Goal: Task Accomplishment & Management: Manage account settings

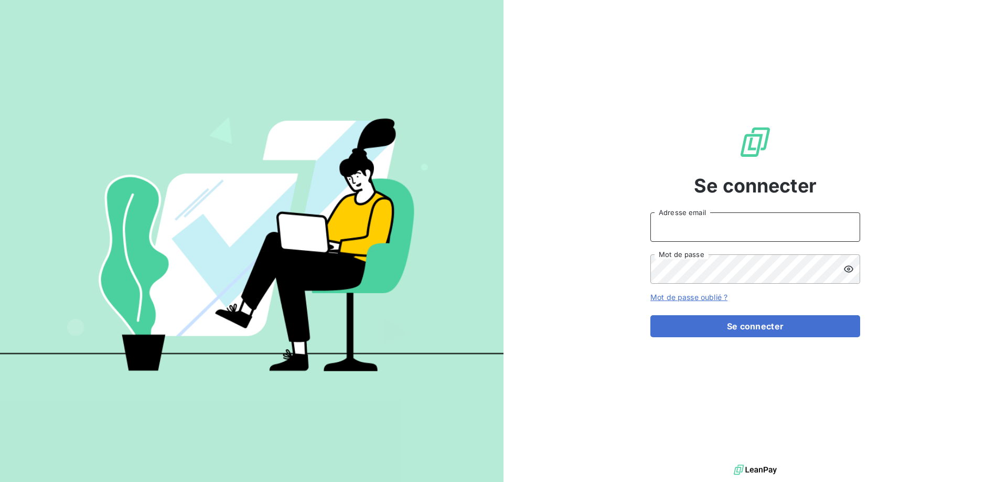
click at [717, 234] on input "Adresse email" at bounding box center [755, 226] width 210 height 29
type input "[EMAIL_ADDRESS][DOMAIN_NAME]"
click at [650, 315] on button "Se connecter" at bounding box center [755, 326] width 210 height 22
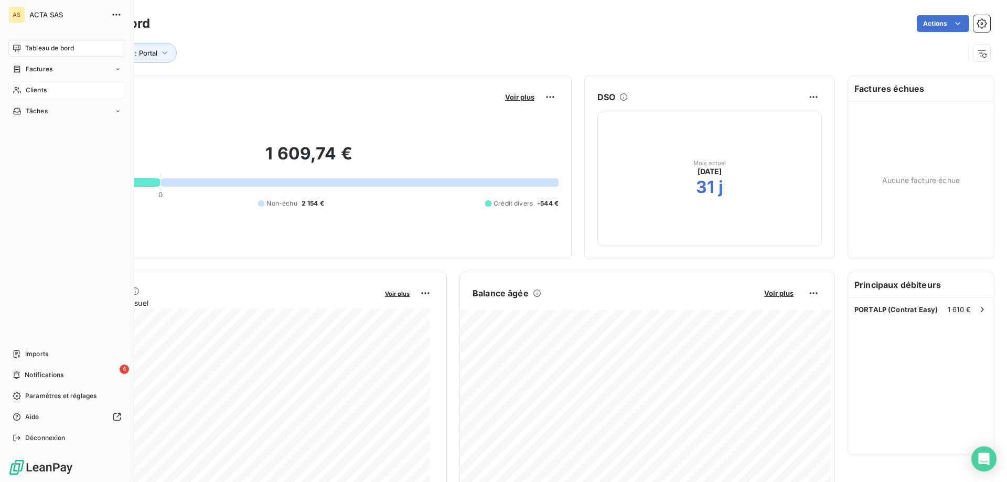
click at [20, 95] on div "Clients" at bounding box center [66, 90] width 117 height 17
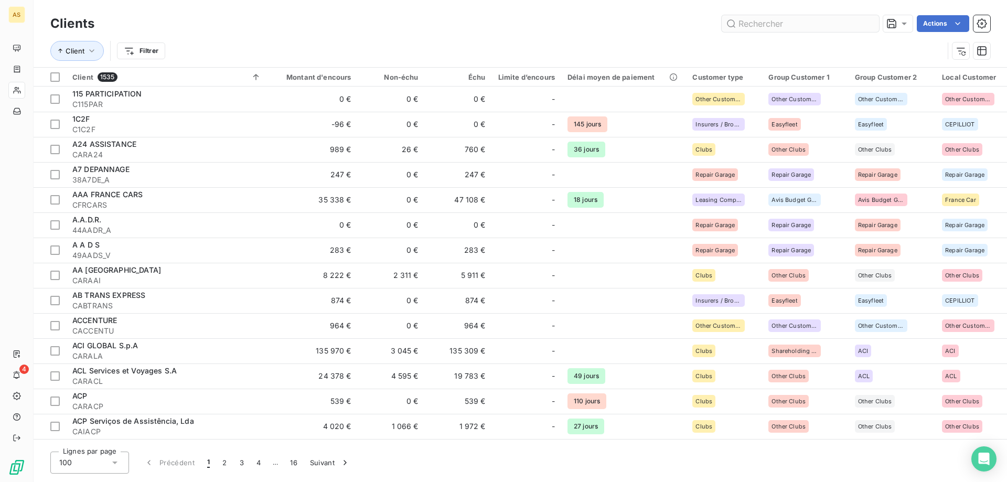
click at [798, 27] on input "text" at bounding box center [800, 23] width 157 height 17
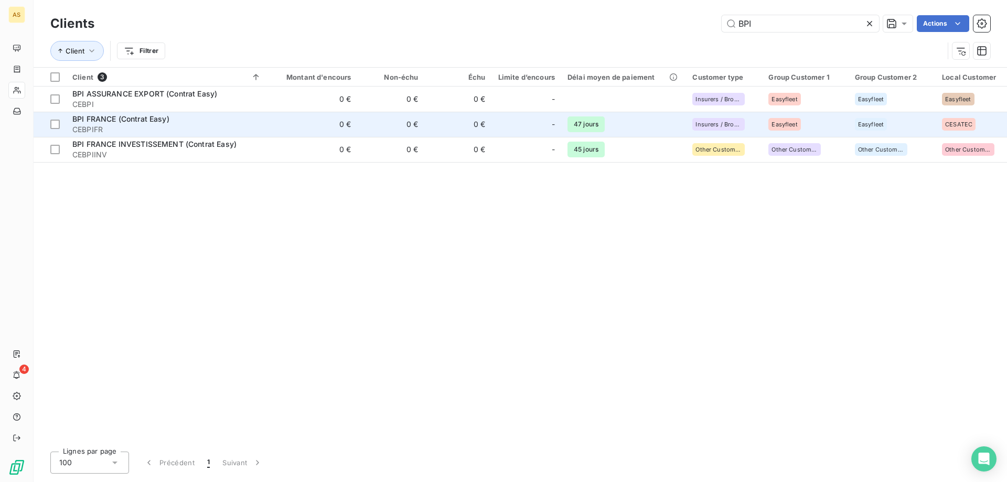
type input "BPI"
click at [110, 120] on span "BPI FRANCE (Contrat Easy)" at bounding box center [120, 118] width 97 height 9
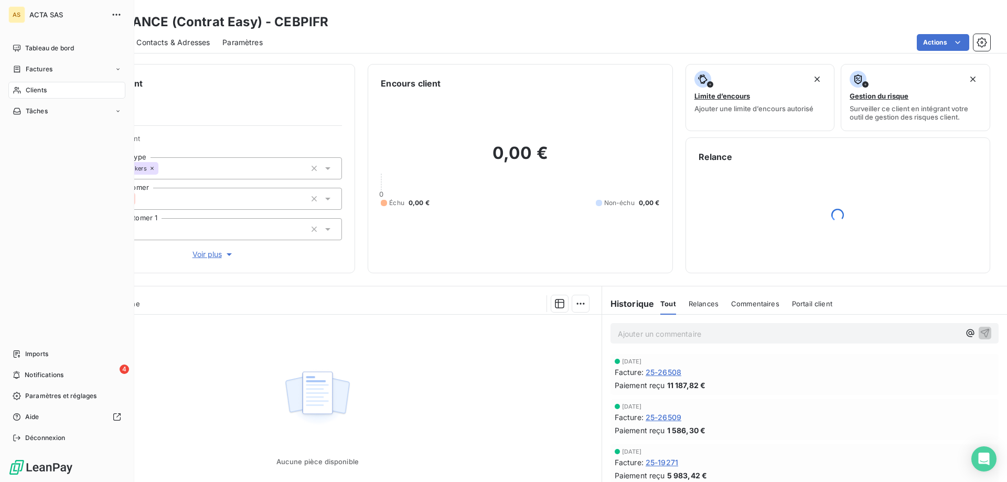
click at [12, 90] on div "Clients" at bounding box center [66, 90] width 117 height 17
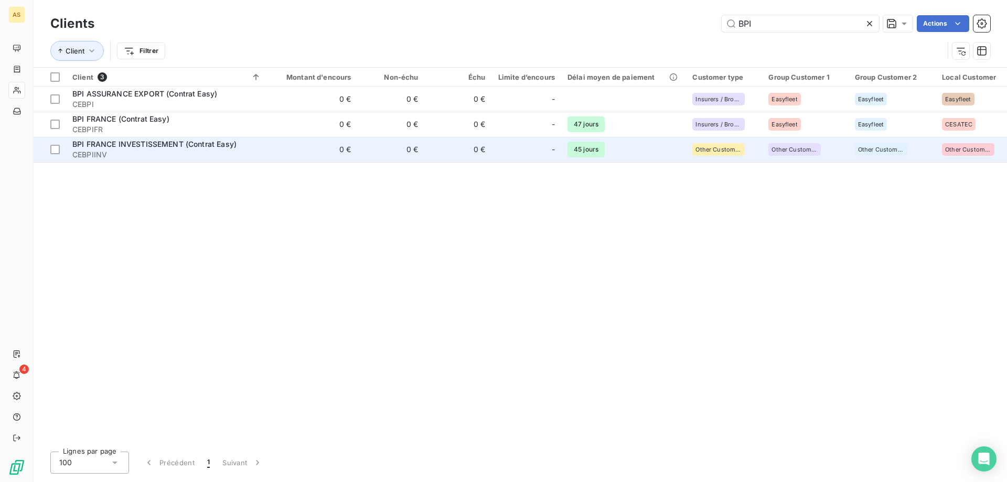
click at [258, 147] on div "BPI FRANCE INVESTISSEMENT (Contrat Easy)" at bounding box center [166, 144] width 189 height 10
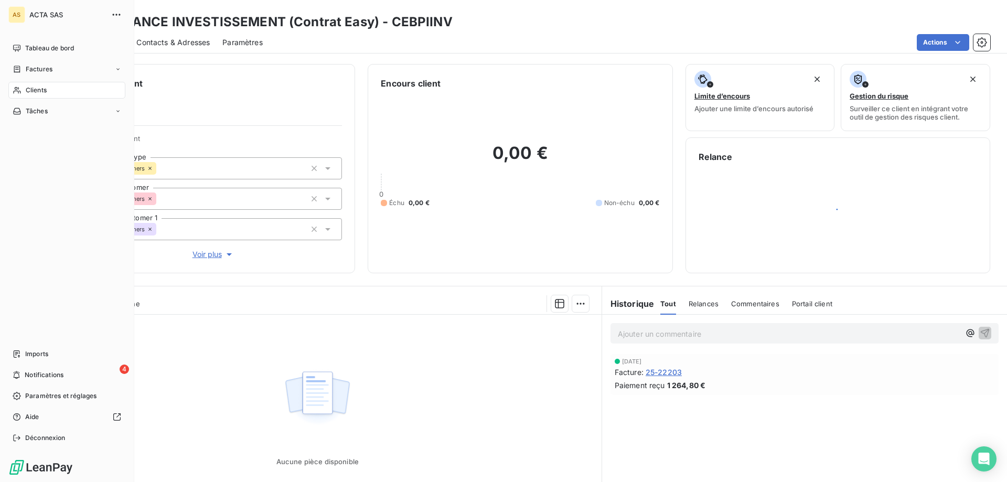
click at [18, 89] on icon at bounding box center [17, 90] width 9 height 8
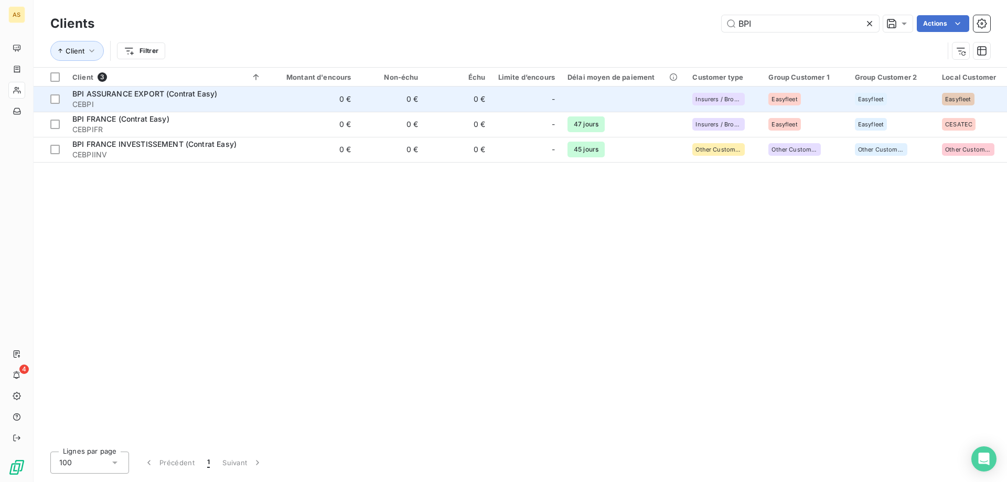
click at [166, 93] on span "BPI ASSURANCE EXPORT (Contrat Easy)" at bounding box center [144, 93] width 145 height 9
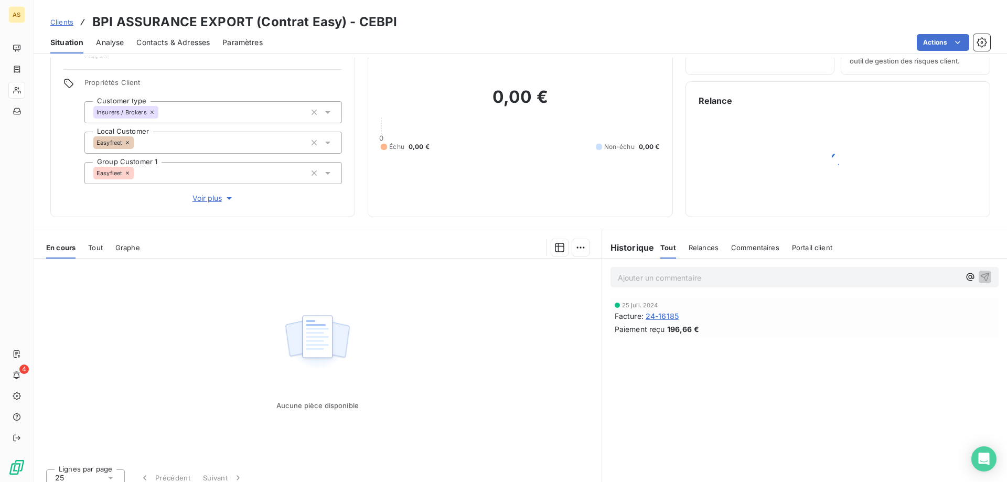
scroll to position [62, 0]
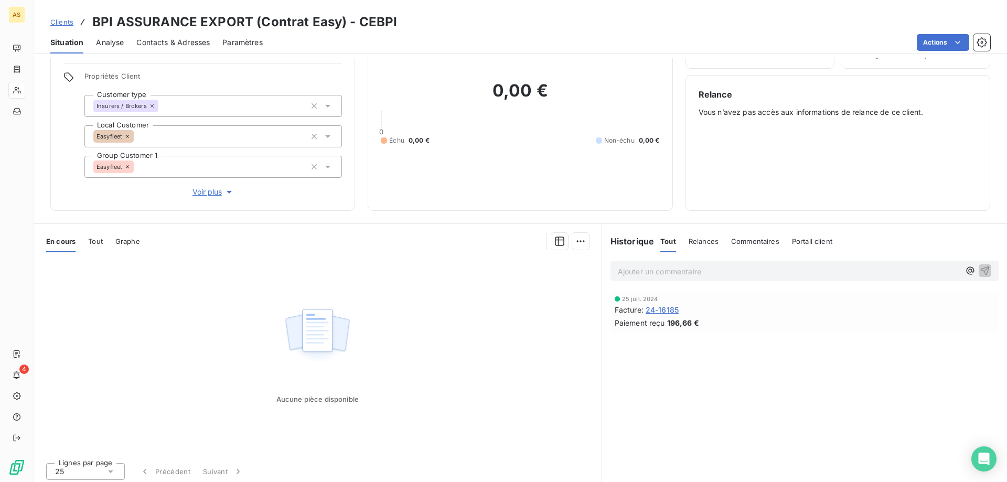
click at [700, 243] on span "Relances" at bounding box center [704, 241] width 30 height 8
click at [660, 242] on span "Tout" at bounding box center [667, 241] width 15 height 8
click at [691, 243] on span "Relances" at bounding box center [704, 241] width 30 height 8
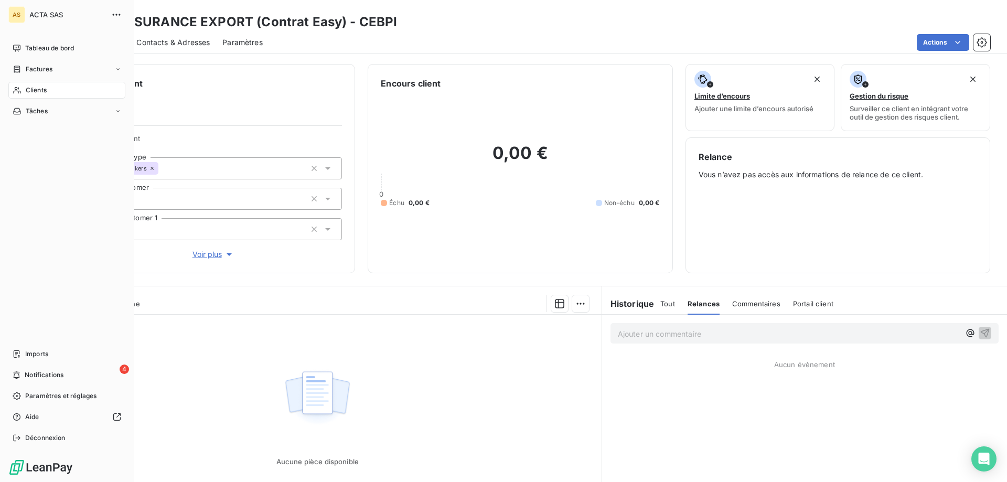
click at [61, 91] on div "Clients" at bounding box center [66, 90] width 117 height 17
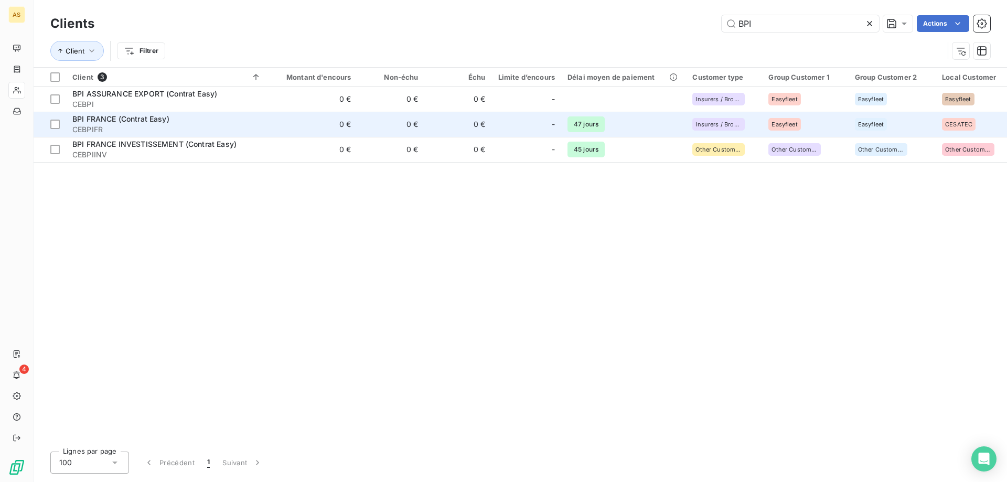
click at [85, 123] on span "BPI FRANCE (Contrat Easy)" at bounding box center [120, 118] width 97 height 9
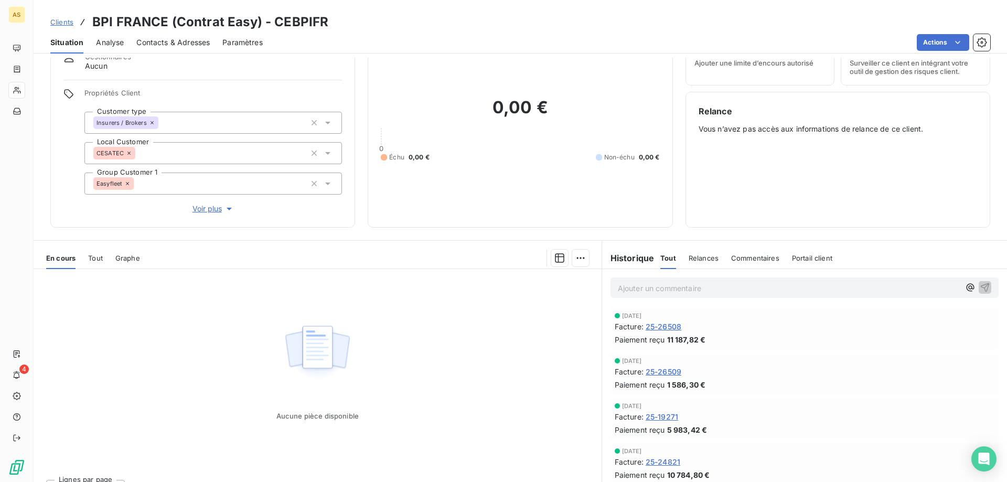
scroll to position [66, 0]
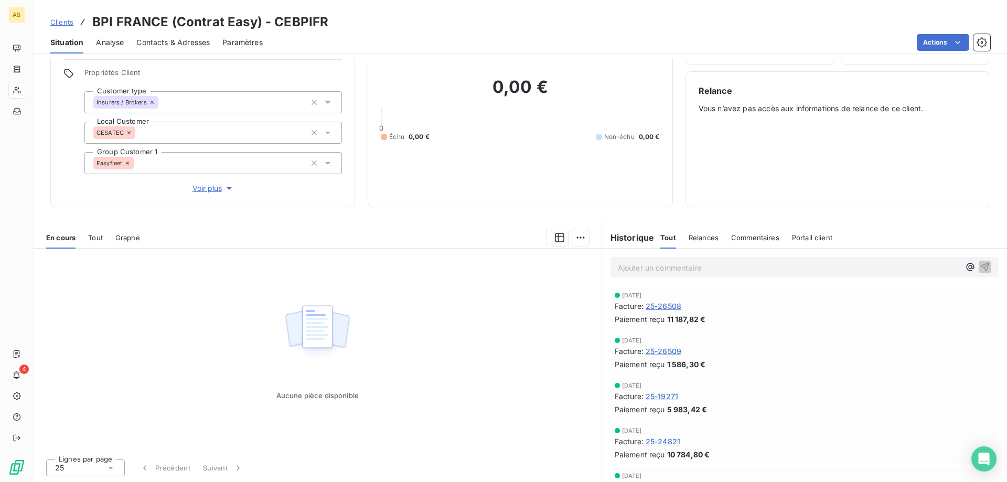
click at [697, 235] on span "Relances" at bounding box center [704, 237] width 30 height 8
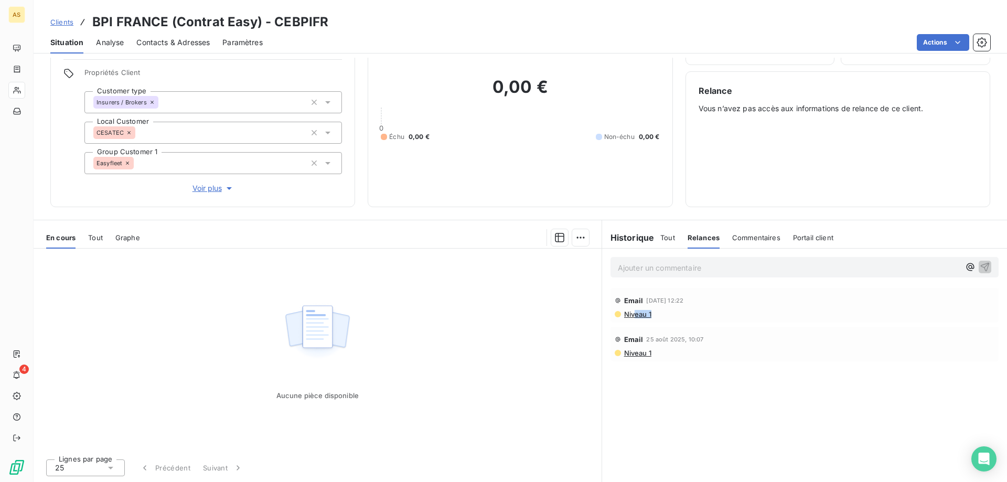
drag, startPoint x: 629, startPoint y: 316, endPoint x: 673, endPoint y: 320, distance: 44.2
click at [673, 320] on div "Email [DATE] 12:22 Niveau 1" at bounding box center [804, 305] width 388 height 35
click at [655, 331] on div "Email [DATE] 10:07" at bounding box center [805, 339] width 380 height 17
click at [624, 313] on span "Niveau 1" at bounding box center [637, 314] width 28 height 8
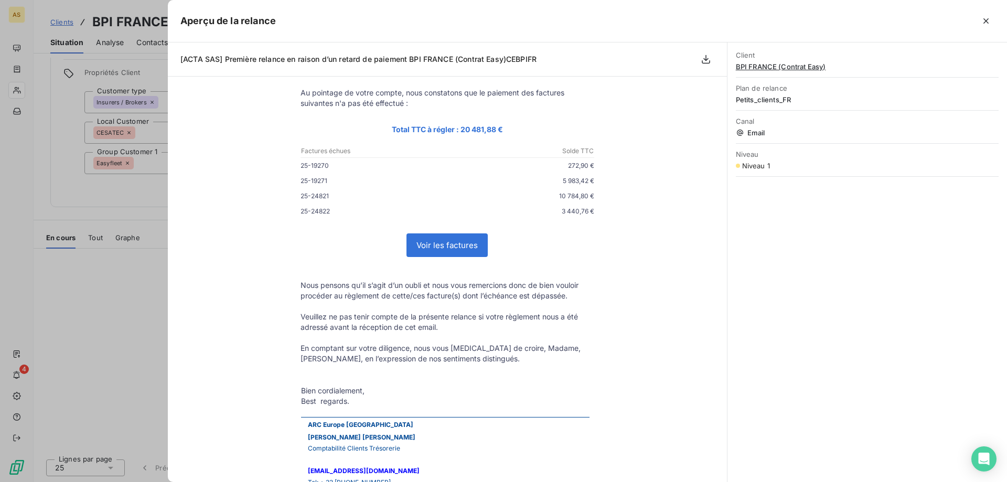
scroll to position [0, 0]
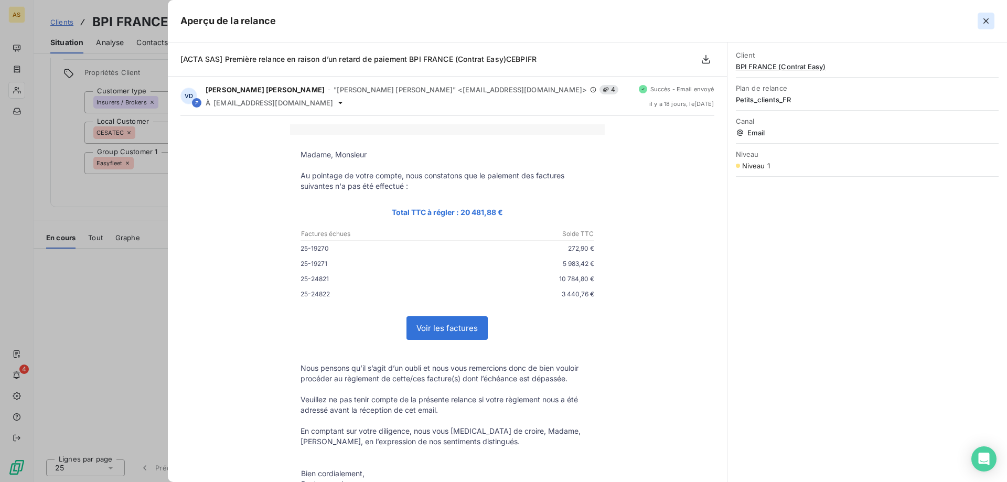
click at [988, 20] on icon "button" at bounding box center [986, 21] width 10 height 10
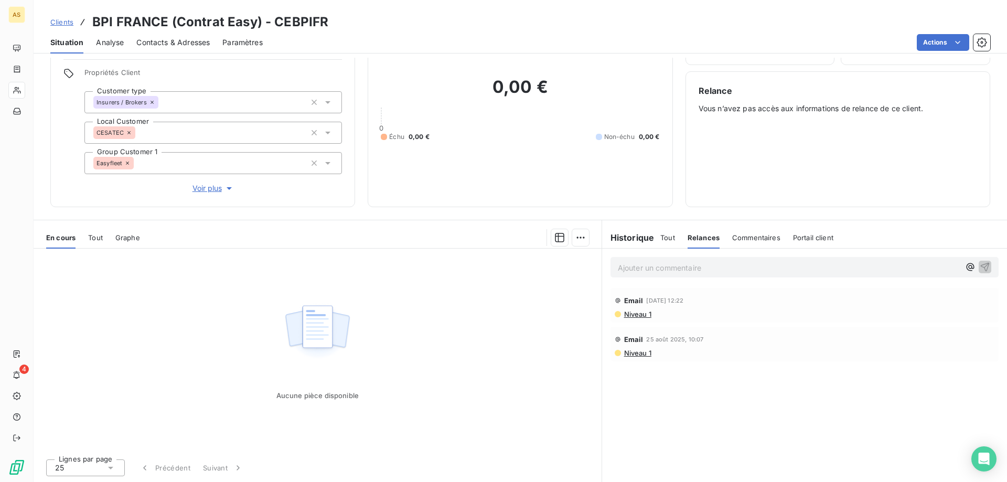
click at [630, 353] on span "Niveau 1" at bounding box center [637, 353] width 28 height 8
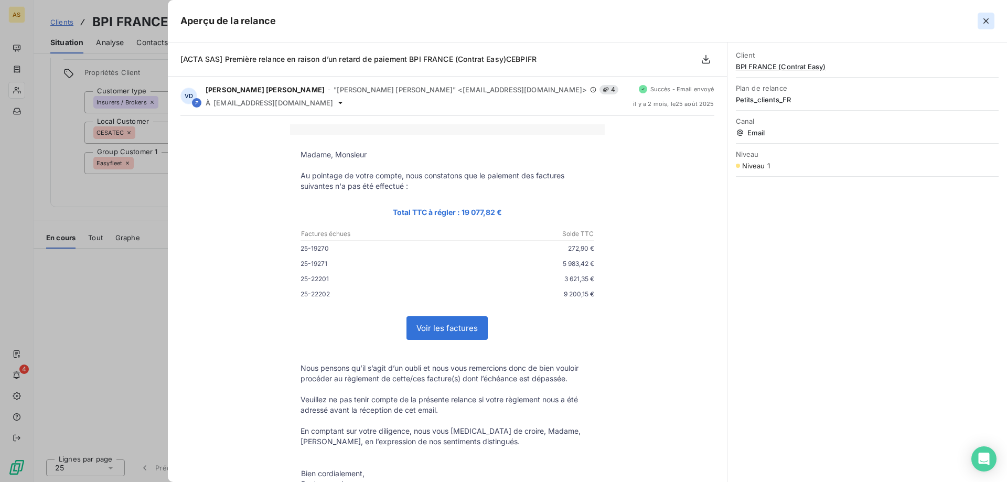
click at [986, 23] on icon "button" at bounding box center [986, 21] width 10 height 10
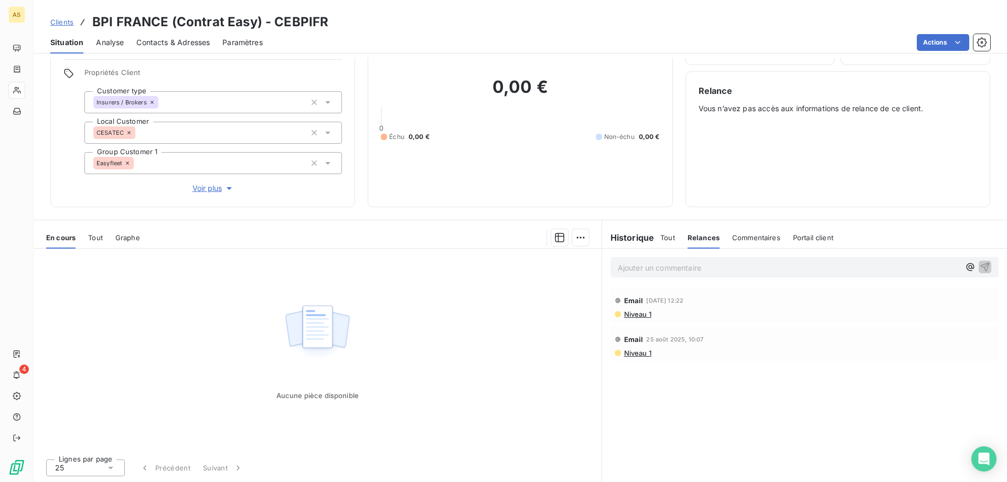
click at [642, 353] on span "Niveau 1" at bounding box center [637, 353] width 28 height 8
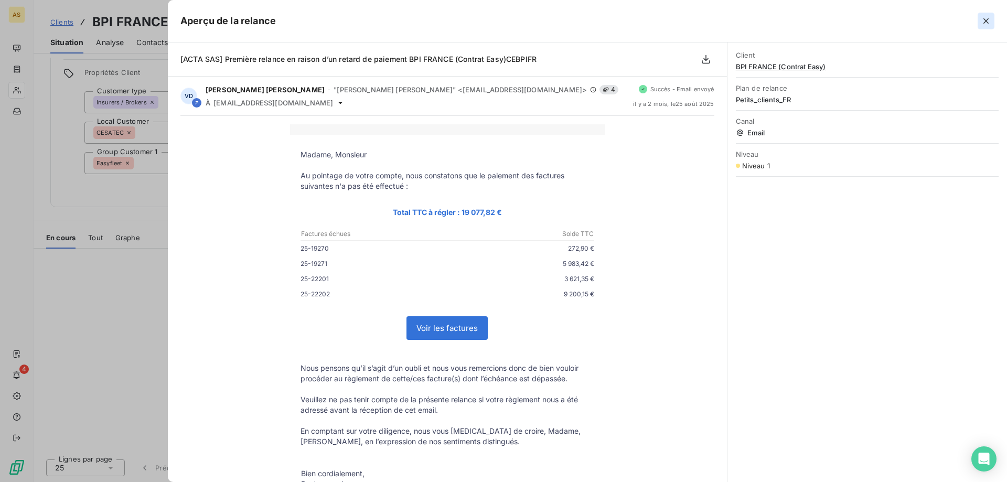
click at [984, 25] on icon "button" at bounding box center [986, 21] width 10 height 10
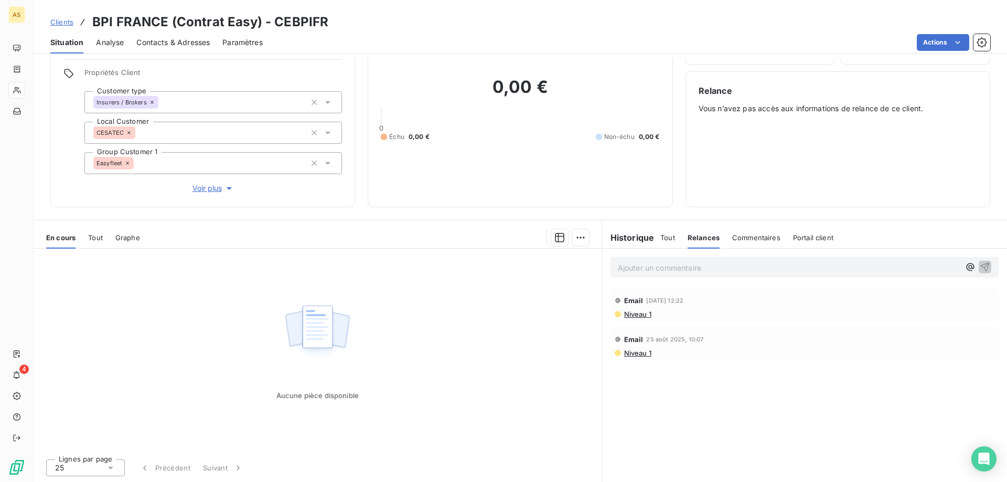
click at [626, 318] on span "Niveau 1" at bounding box center [637, 314] width 28 height 8
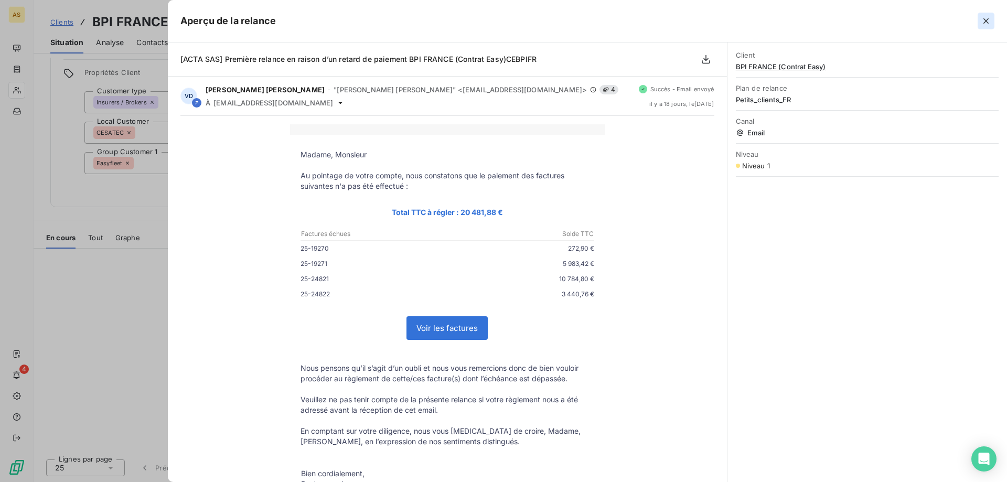
click at [988, 25] on icon "button" at bounding box center [986, 21] width 10 height 10
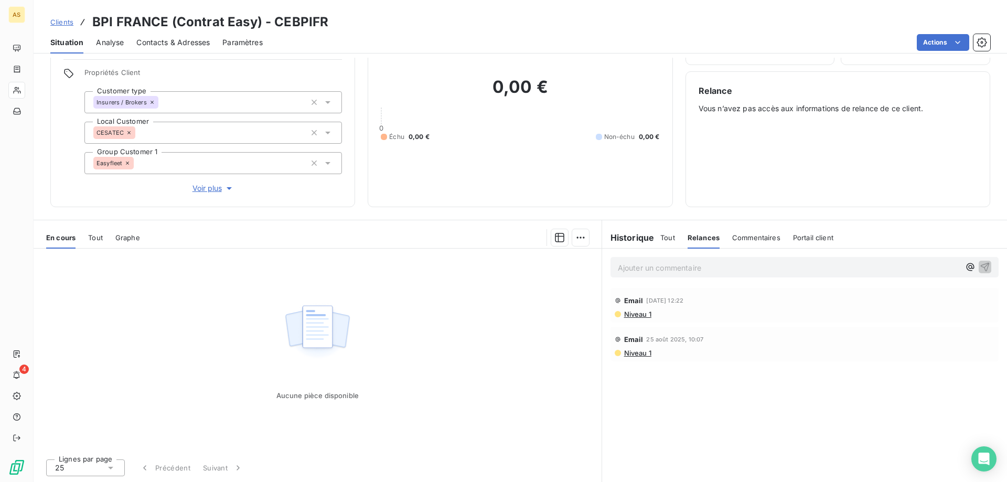
click at [633, 353] on span "Niveau 1" at bounding box center [637, 353] width 28 height 8
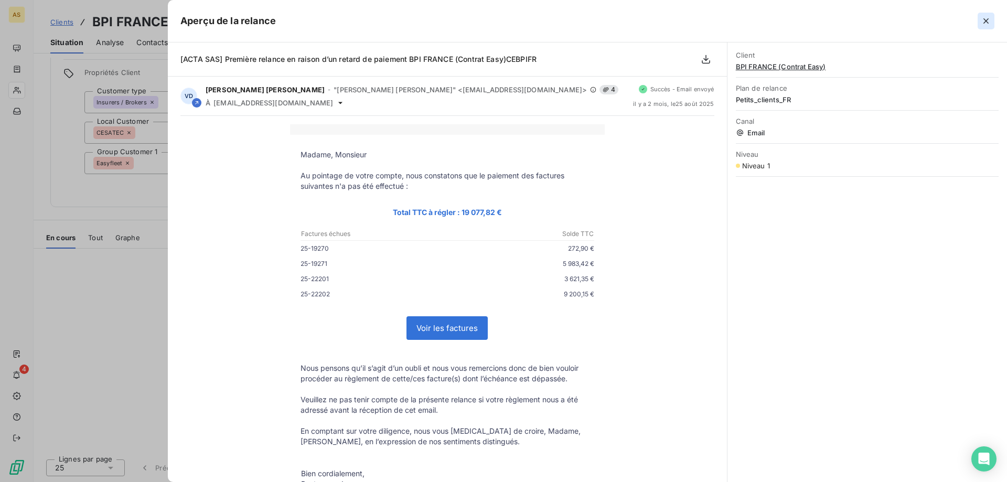
click at [991, 21] on button "button" at bounding box center [985, 21] width 17 height 17
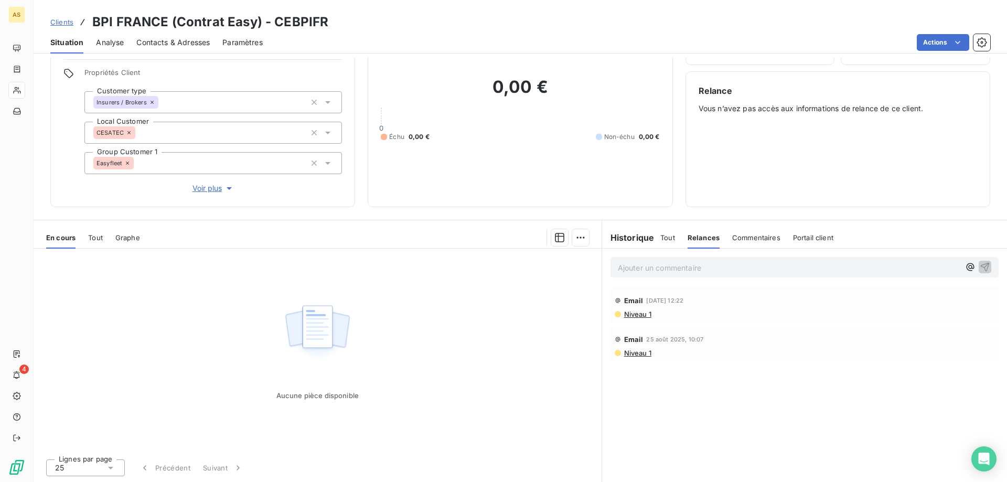
click at [625, 314] on span "Niveau 1" at bounding box center [637, 314] width 28 height 8
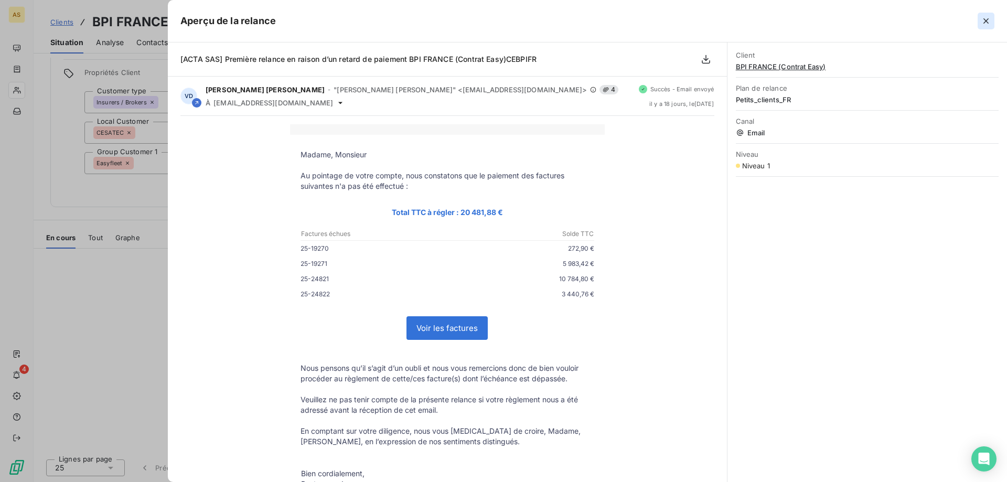
click at [989, 20] on icon "button" at bounding box center [986, 21] width 10 height 10
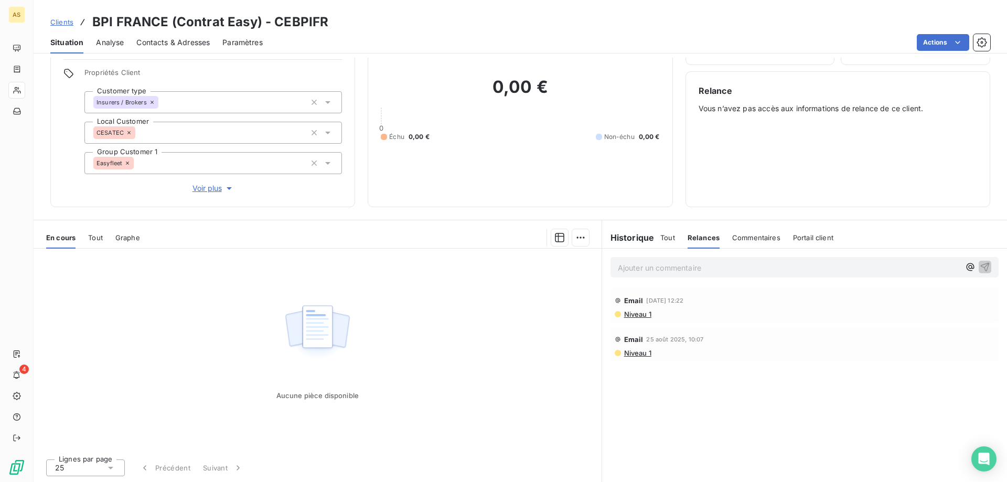
click at [630, 354] on span "Niveau 1" at bounding box center [637, 353] width 28 height 8
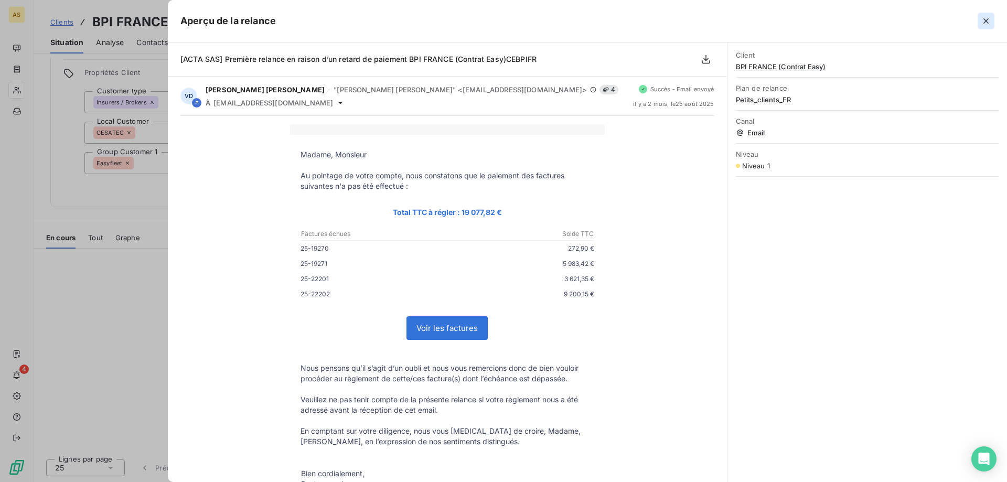
click at [988, 21] on icon "button" at bounding box center [986, 21] width 10 height 10
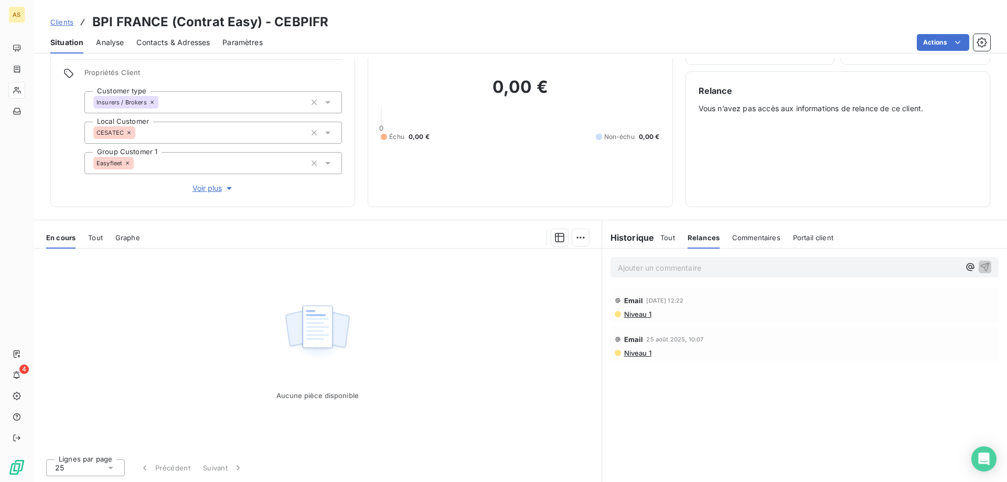
click at [633, 352] on span "Niveau 1" at bounding box center [637, 353] width 28 height 8
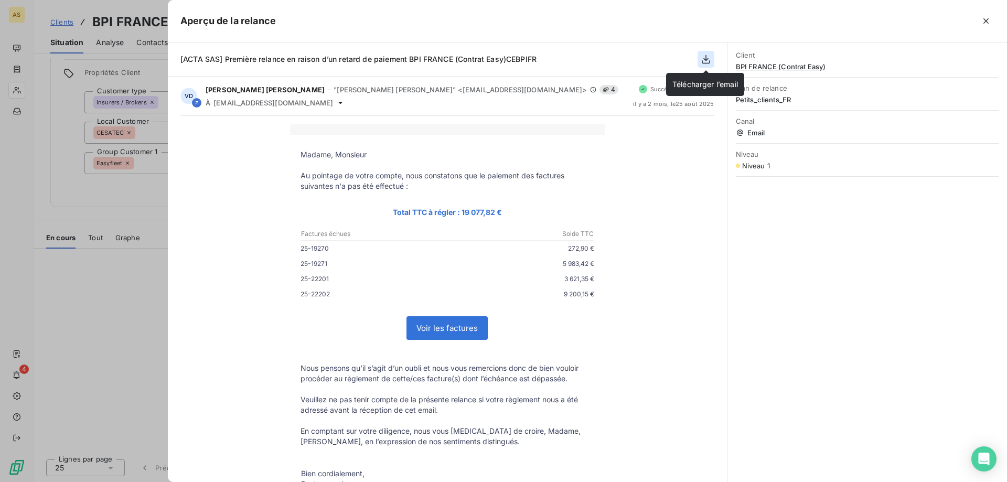
click at [707, 58] on icon "button" at bounding box center [706, 59] width 10 height 10
click at [703, 58] on icon "button" at bounding box center [706, 59] width 10 height 10
click at [707, 60] on icon "button" at bounding box center [706, 59] width 8 height 9
